Goal: Find contact information: Find contact information

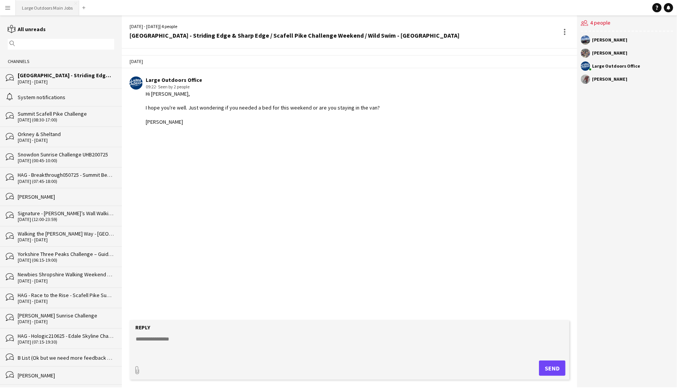
click at [53, 10] on button "Large Outdoors Main Jobs Close" at bounding box center [47, 7] width 63 height 15
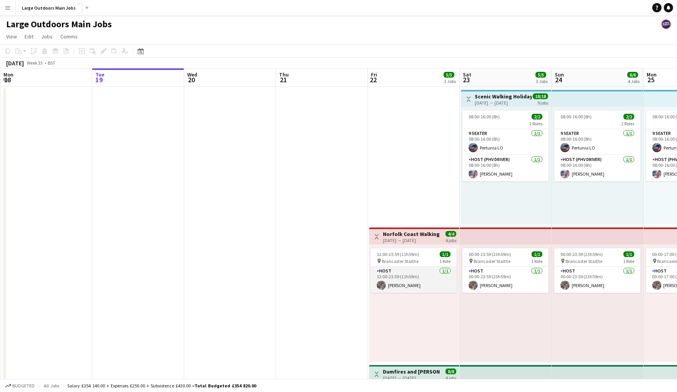
click at [405, 293] on app-card-role "Host [DATE] 12:00-23:59 (11h59m) [PERSON_NAME]" at bounding box center [414, 280] width 86 height 26
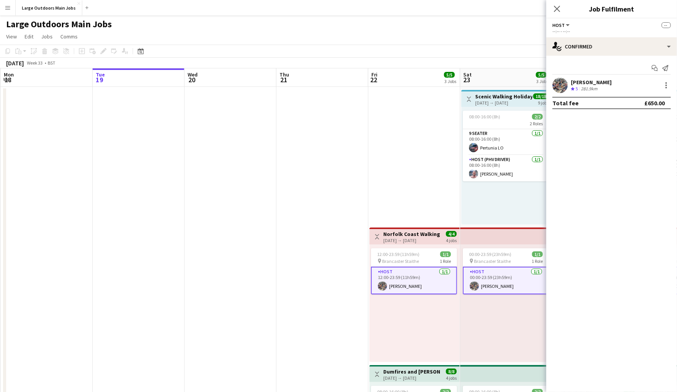
click at [594, 82] on div "[PERSON_NAME]" at bounding box center [591, 82] width 41 height 7
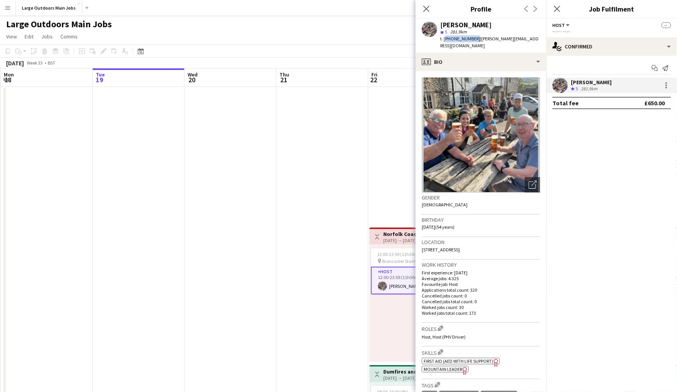
drag, startPoint x: 445, startPoint y: 43, endPoint x: 499, endPoint y: 48, distance: 54.0
click at [480, 42] on span "t. [PHONE_NUMBER]" at bounding box center [460, 39] width 40 height 6
copy span "[PHONE_NUMBER]"
click at [555, 11] on icon "Close pop-in" at bounding box center [556, 8] width 7 height 7
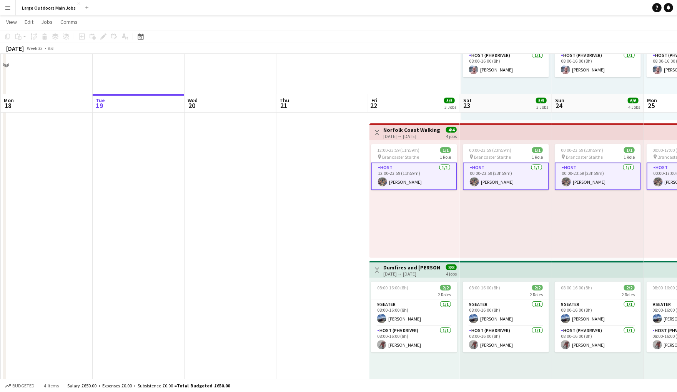
scroll to position [165, 0]
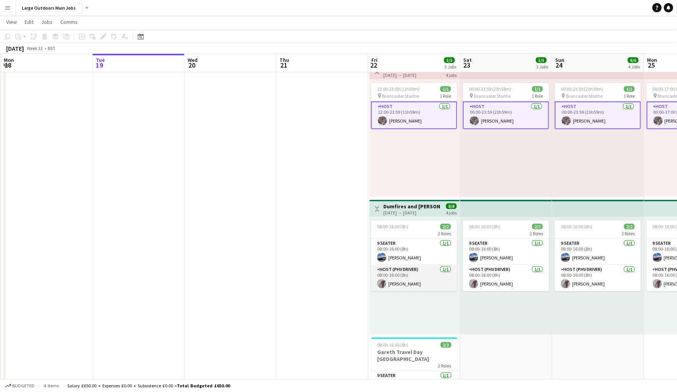
click at [402, 291] on app-card-role "Host (PHV Driver) [DATE] 08:00-16:00 (8h) [PERSON_NAME]" at bounding box center [414, 278] width 86 height 26
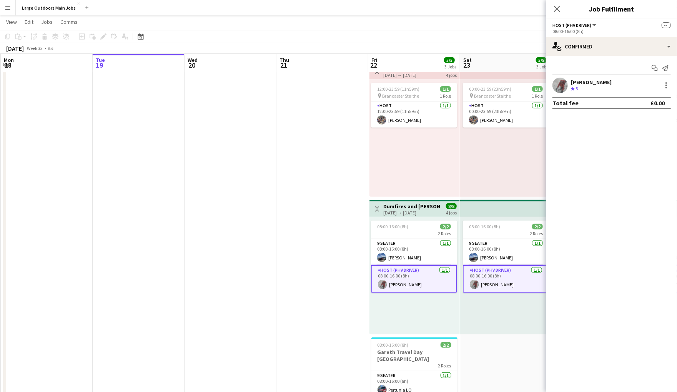
click at [586, 86] on div "[PERSON_NAME]" at bounding box center [591, 82] width 41 height 7
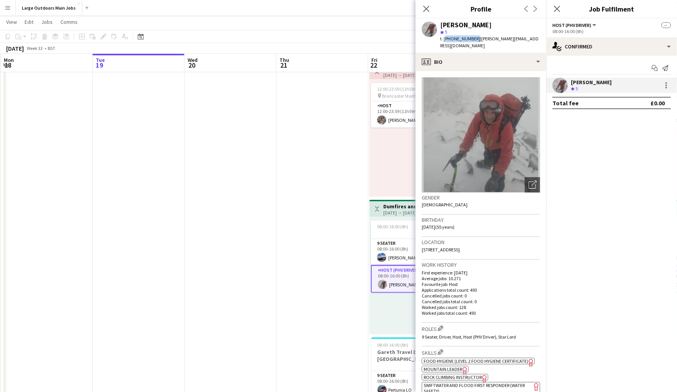
drag, startPoint x: 445, startPoint y: 40, endPoint x: 480, endPoint y: 42, distance: 35.0
click at [480, 42] on span "t. [PHONE_NUMBER]" at bounding box center [460, 39] width 40 height 6
copy span "[PHONE_NUMBER]"
click at [554, 8] on icon "Close pop-in" at bounding box center [556, 8] width 7 height 7
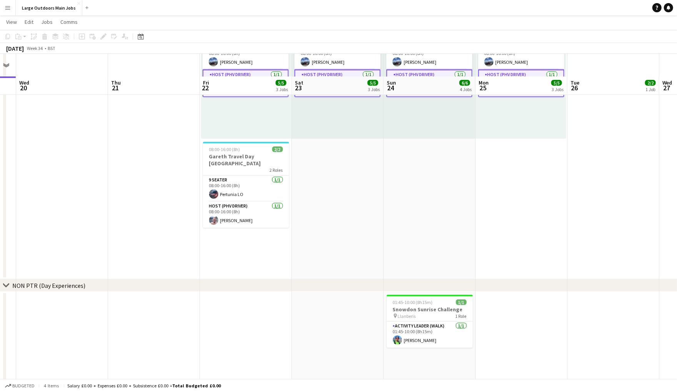
scroll to position [410, 0]
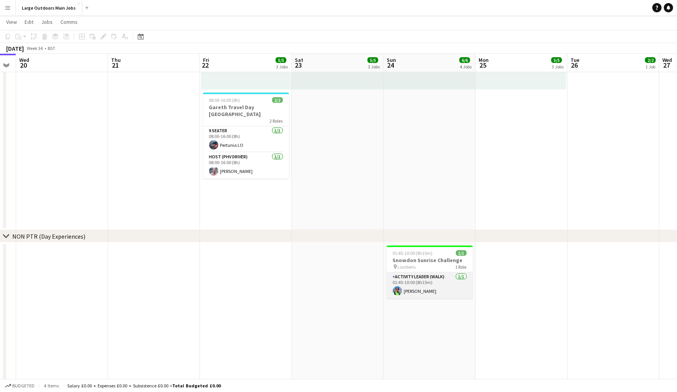
click at [418, 299] on app-card-role "Activity Leader (Walk) [DATE] 01:45-10:00 (8h15m) [PERSON_NAME]" at bounding box center [430, 286] width 86 height 26
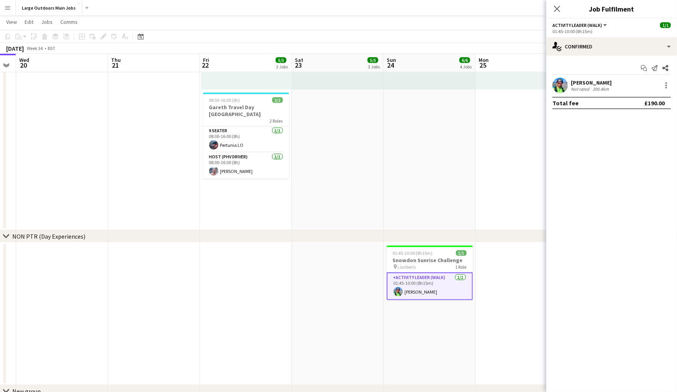
click at [591, 90] on div "Not rated" at bounding box center [581, 89] width 20 height 6
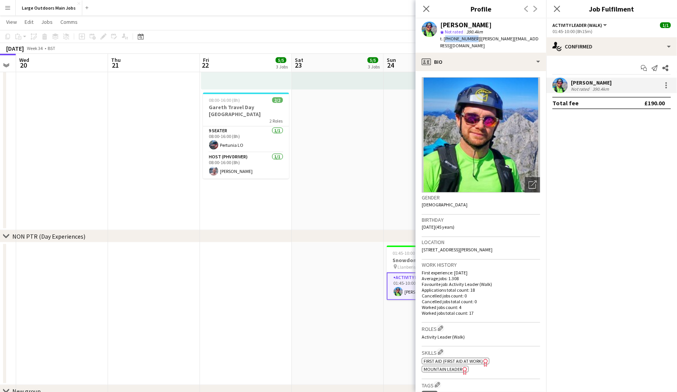
drag, startPoint x: 445, startPoint y: 43, endPoint x: 485, endPoint y: 50, distance: 40.7
click at [480, 42] on span "t. [PHONE_NUMBER]" at bounding box center [460, 39] width 40 height 6
copy span "[PHONE_NUMBER]"
click at [479, 42] on span "t. [PHONE_NUMBER]" at bounding box center [460, 39] width 40 height 6
drag, startPoint x: 481, startPoint y: 42, endPoint x: 459, endPoint y: 70, distance: 35.7
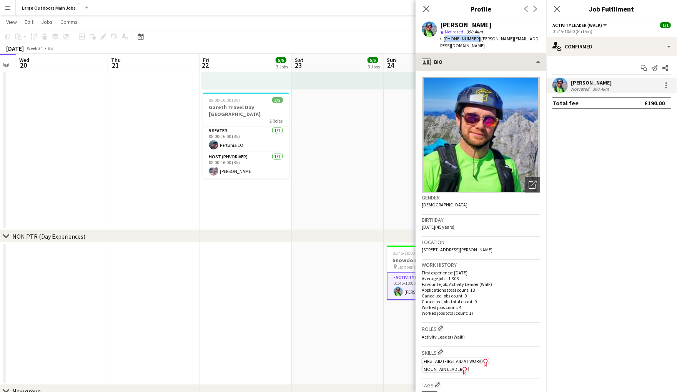
click at [445, 42] on span "t. [PHONE_NUMBER]" at bounding box center [460, 39] width 40 height 6
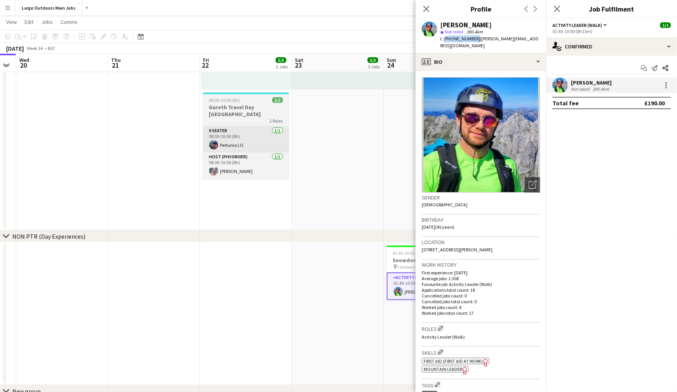
copy span "[PHONE_NUMBER]"
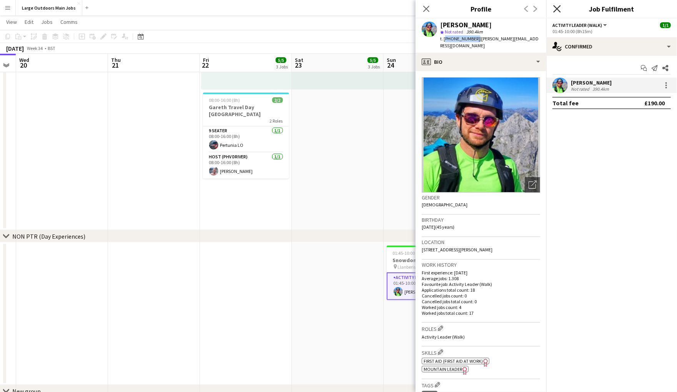
click at [557, 10] on icon "Close pop-in" at bounding box center [556, 8] width 7 height 7
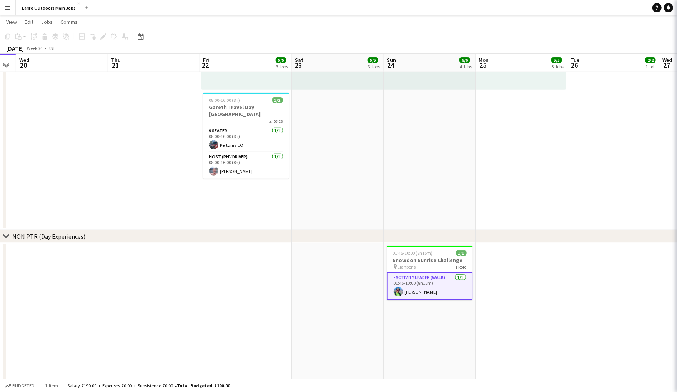
click at [677, 10] on icon "Close pop-in" at bounding box center [687, 8] width 7 height 7
